Goal: Find specific page/section: Find specific page/section

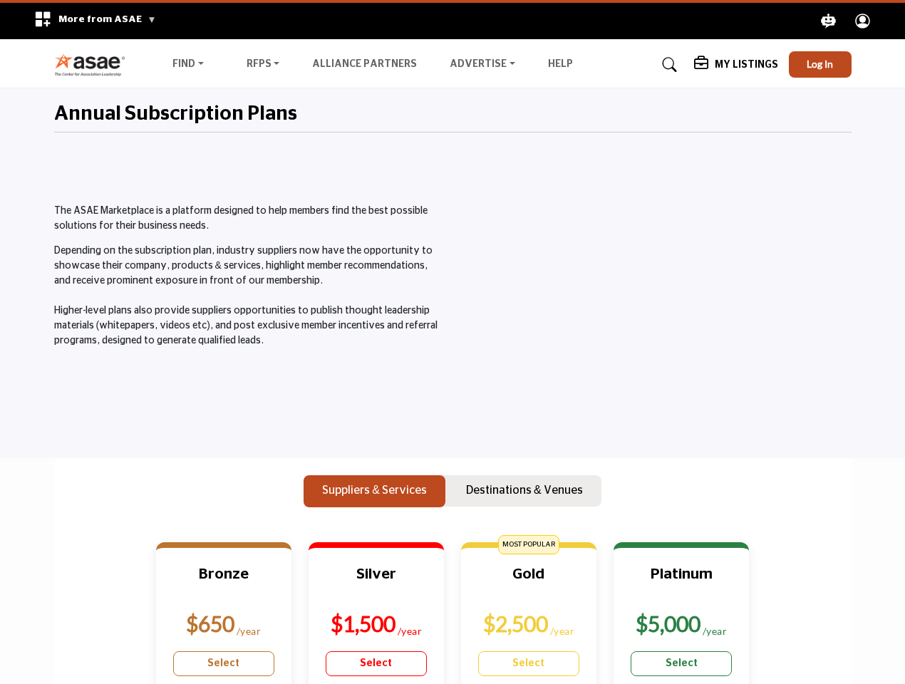
click at [90, 21] on span "More from ASAE" at bounding box center [107, 19] width 98 height 10
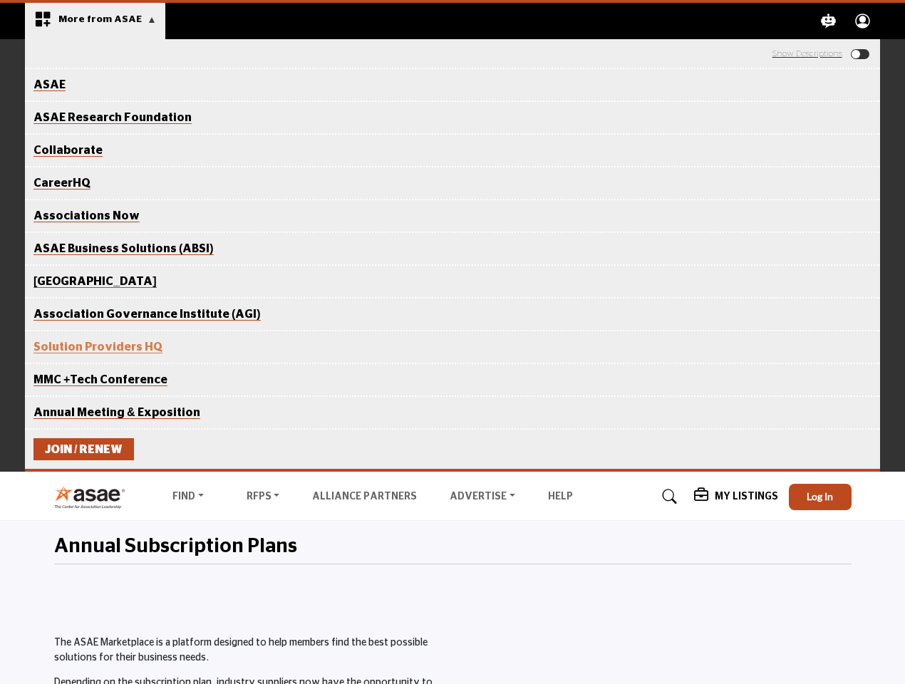
click at [828, 21] on icon "Explore ASAE" at bounding box center [828, 21] width 15 height 15
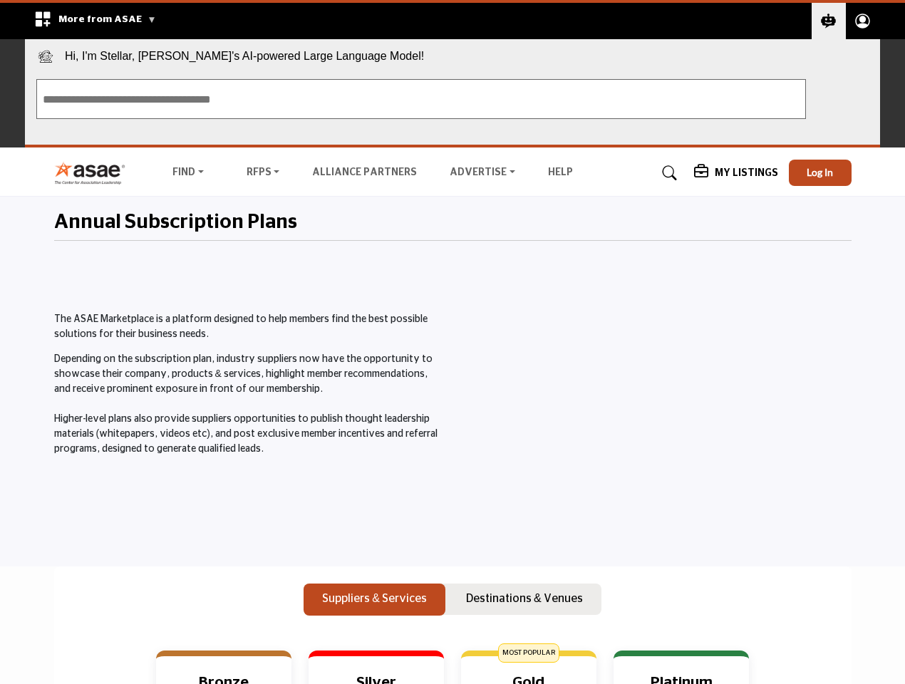
click at [863, 21] on circle "Explore ASAE" at bounding box center [862, 19] width 7 height 7
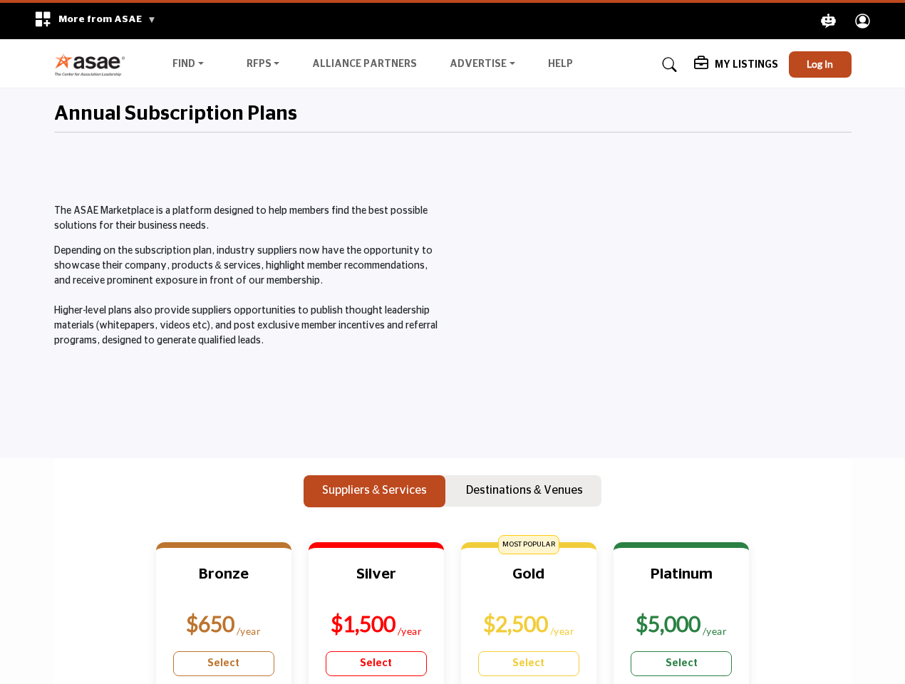
click at [820, 64] on span "Hi, I'm Stellar, [PERSON_NAME]'s AI-powered Large Language Model!" at bounding box center [452, 53] width 855 height 28
click at [377, 424] on div "The ASAE Marketplace is a platform designed to help members find the best possi…" at bounding box center [249, 285] width 406 height 277
click at [522, 492] on p "Destinations & Venues" at bounding box center [524, 490] width 117 height 17
